Goal: Transaction & Acquisition: Purchase product/service

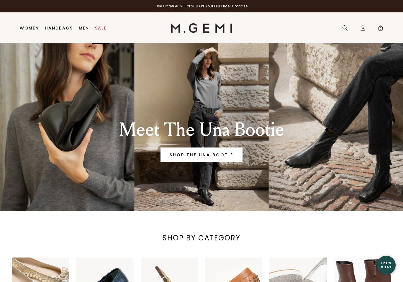
click at [101, 27] on link "Sale" at bounding box center [101, 28] width 12 height 5
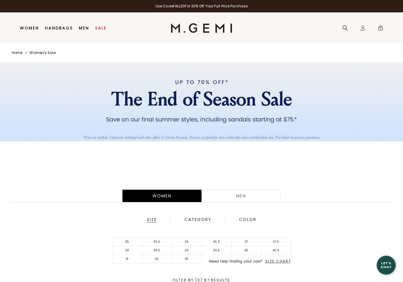
click at [164, 197] on div "Women" at bounding box center [162, 196] width 79 height 12
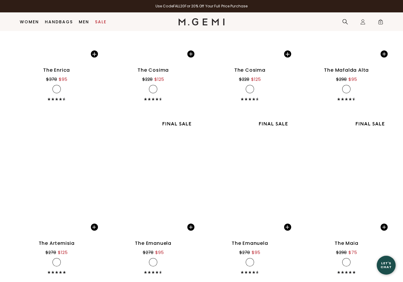
scroll to position [3109, 0]
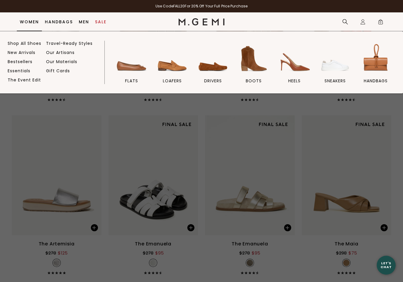
click at [169, 83] on span "loafers" at bounding box center [172, 80] width 19 height 5
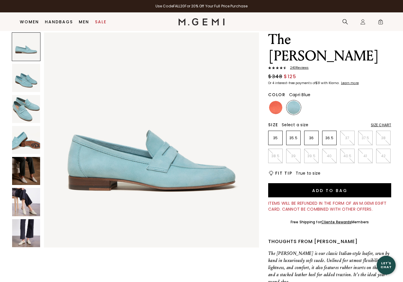
scroll to position [20, 0]
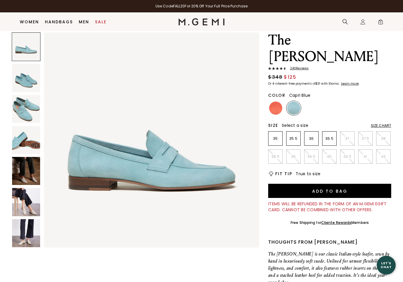
click at [24, 242] on img at bounding box center [26, 233] width 28 height 28
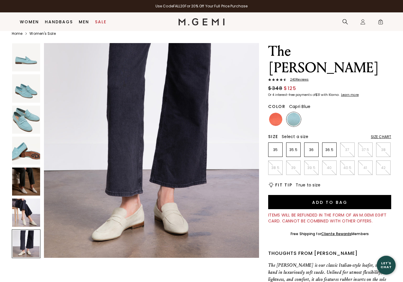
scroll to position [0, 0]
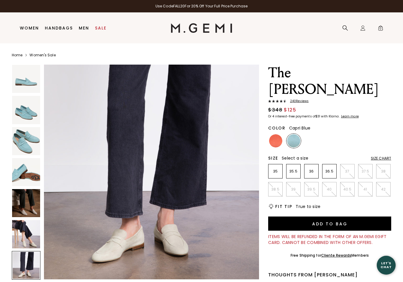
click at [24, 180] on img at bounding box center [26, 172] width 28 height 28
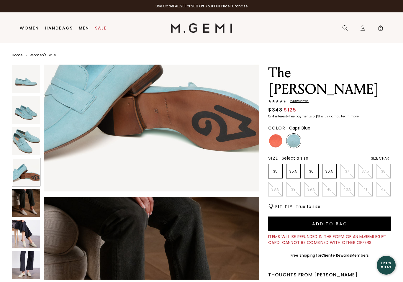
scroll to position [663, 0]
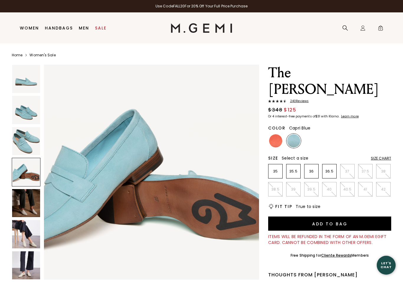
click at [23, 143] on img at bounding box center [26, 141] width 28 height 28
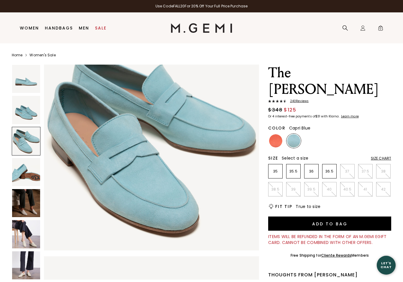
scroll to position [442, 0]
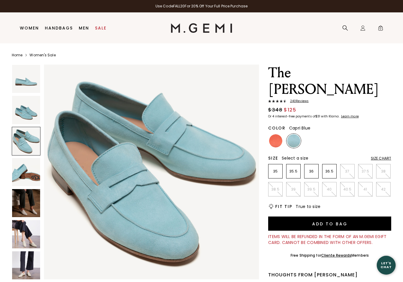
click at [21, 110] on img at bounding box center [26, 110] width 28 height 28
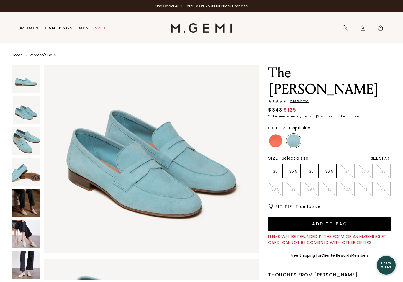
scroll to position [221, 0]
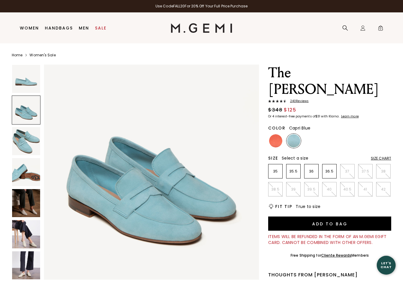
click at [22, 78] on img at bounding box center [26, 79] width 28 height 28
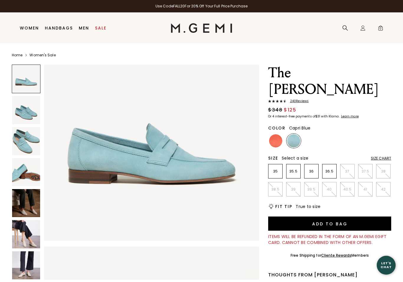
scroll to position [0, 0]
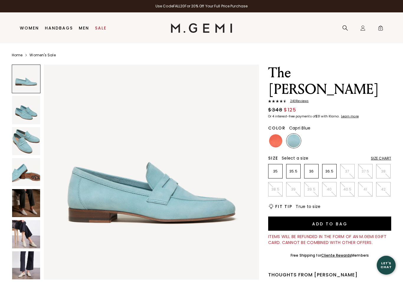
click at [387, 156] on div "Size Chart" at bounding box center [381, 158] width 20 height 5
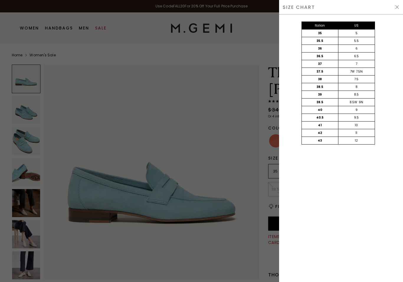
click at [229, 267] on div at bounding box center [201, 141] width 403 height 282
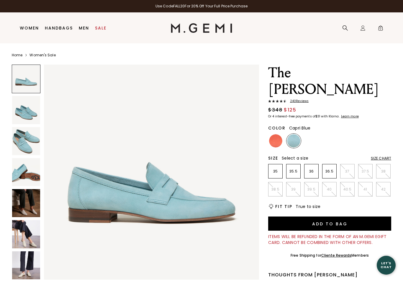
click at [330, 164] on li "36.5" at bounding box center [329, 171] width 14 height 14
click at [274, 134] on img at bounding box center [275, 140] width 13 height 13
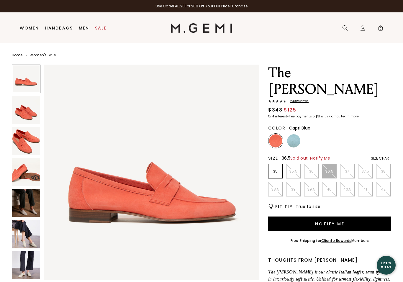
click at [290, 134] on img at bounding box center [293, 140] width 13 height 13
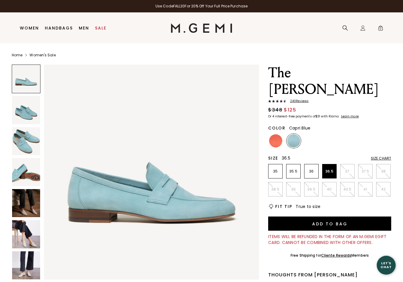
click at [20, 148] on img at bounding box center [26, 141] width 28 height 28
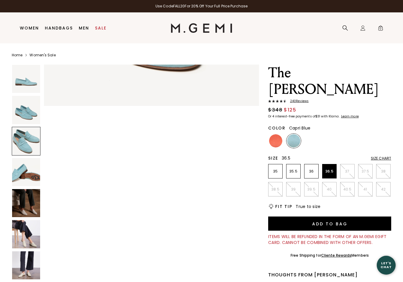
scroll to position [442, 0]
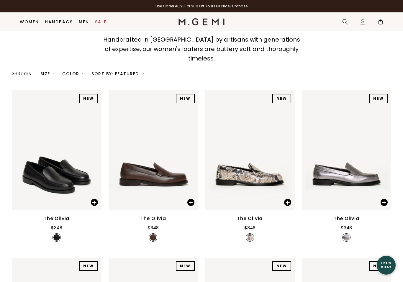
scroll to position [43, 0]
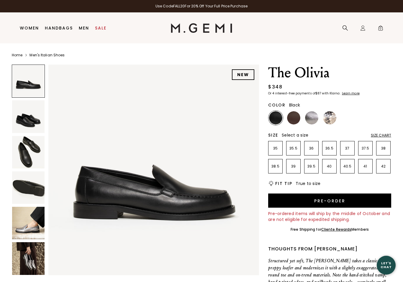
click at [332, 144] on li "36.5" at bounding box center [329, 148] width 14 height 14
click at [384, 138] on div "Size Chart" at bounding box center [381, 135] width 20 height 5
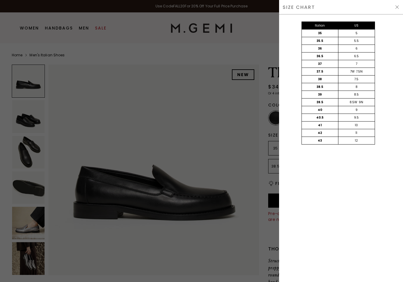
click at [130, 257] on div at bounding box center [201, 141] width 403 height 282
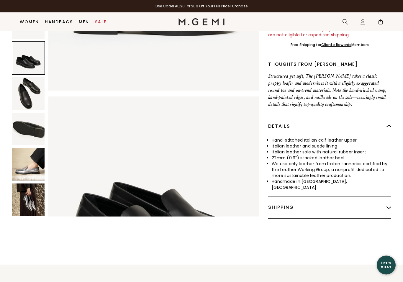
scroll to position [172, 0]
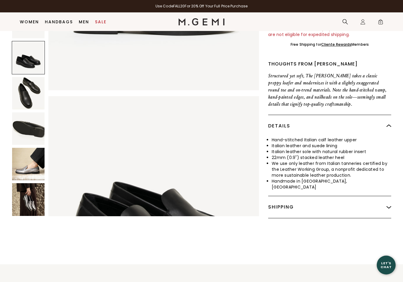
click at [21, 123] on img at bounding box center [28, 129] width 32 height 32
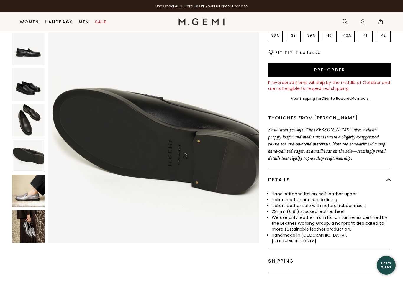
scroll to position [113, 0]
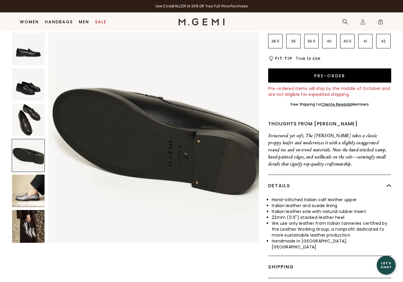
click at [22, 129] on img at bounding box center [28, 120] width 32 height 32
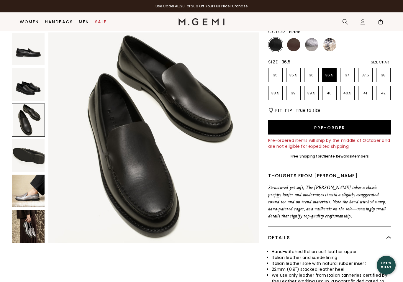
scroll to position [53, 0]
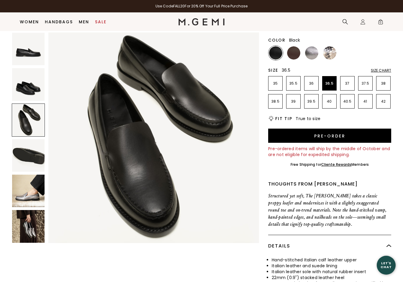
click at [21, 85] on img at bounding box center [28, 84] width 32 height 32
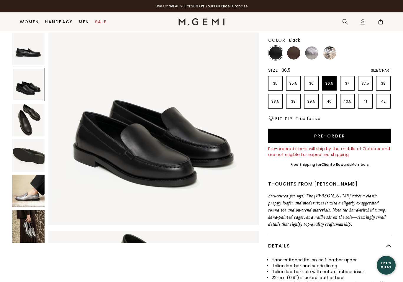
scroll to position [217, 0]
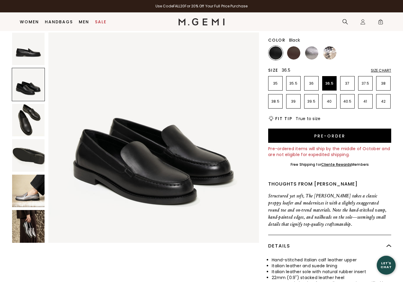
click at [24, 55] on img at bounding box center [28, 49] width 32 height 32
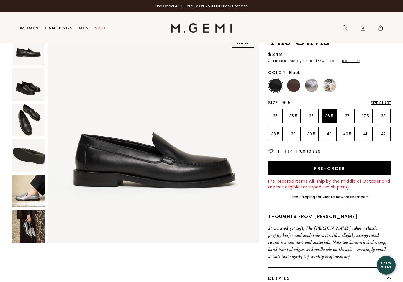
scroll to position [0, 0]
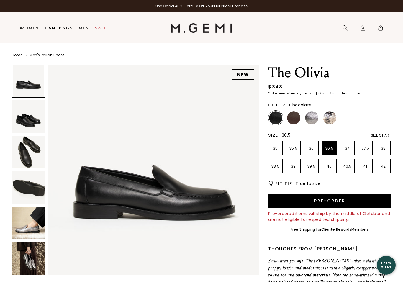
click at [294, 118] on img at bounding box center [293, 117] width 13 height 13
